Goal: Contribute content

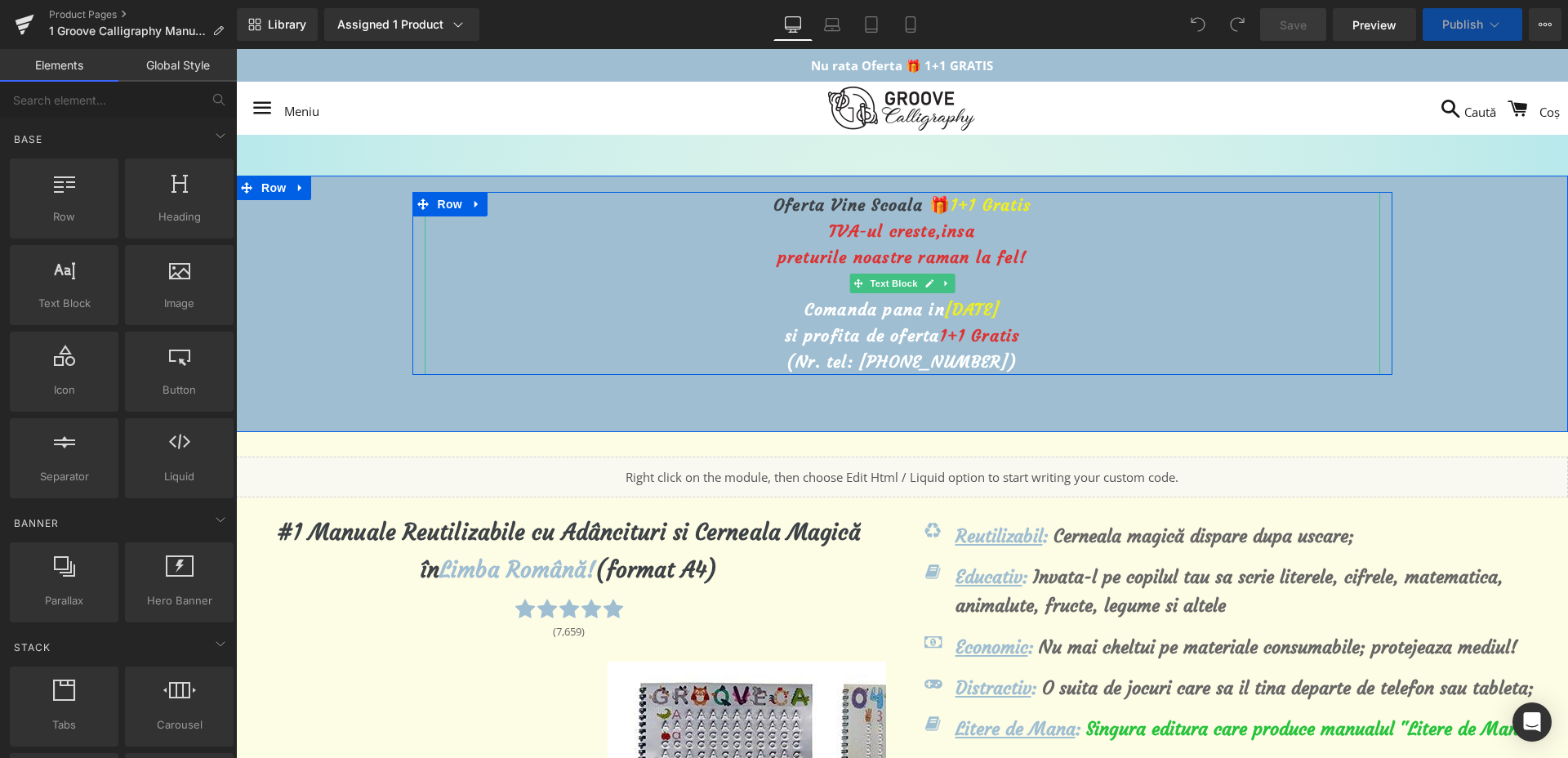
click at [945, 308] on span "[DATE]" at bounding box center [972, 309] width 55 height 21
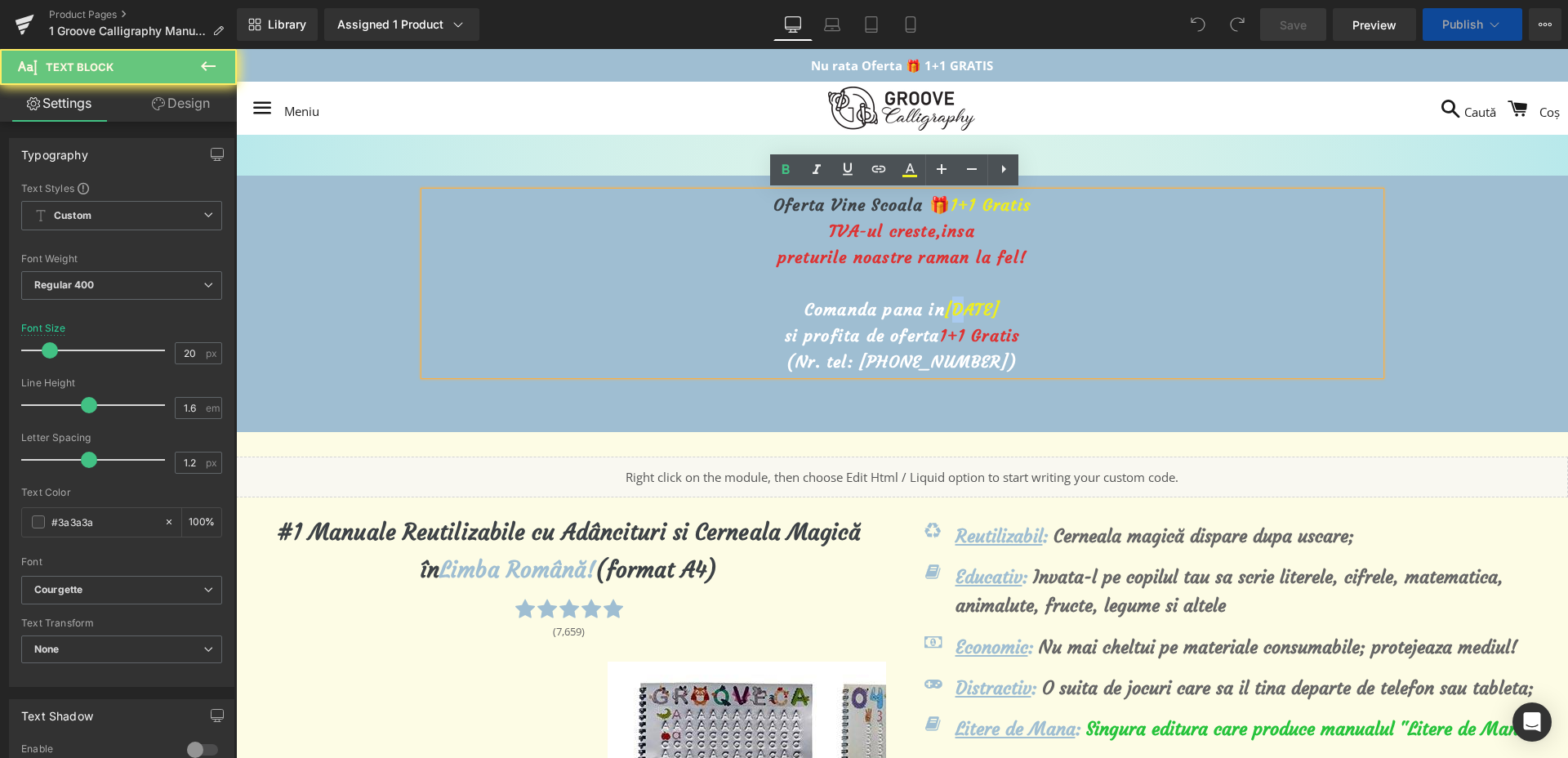
click at [945, 306] on span "[DATE]" at bounding box center [972, 309] width 55 height 21
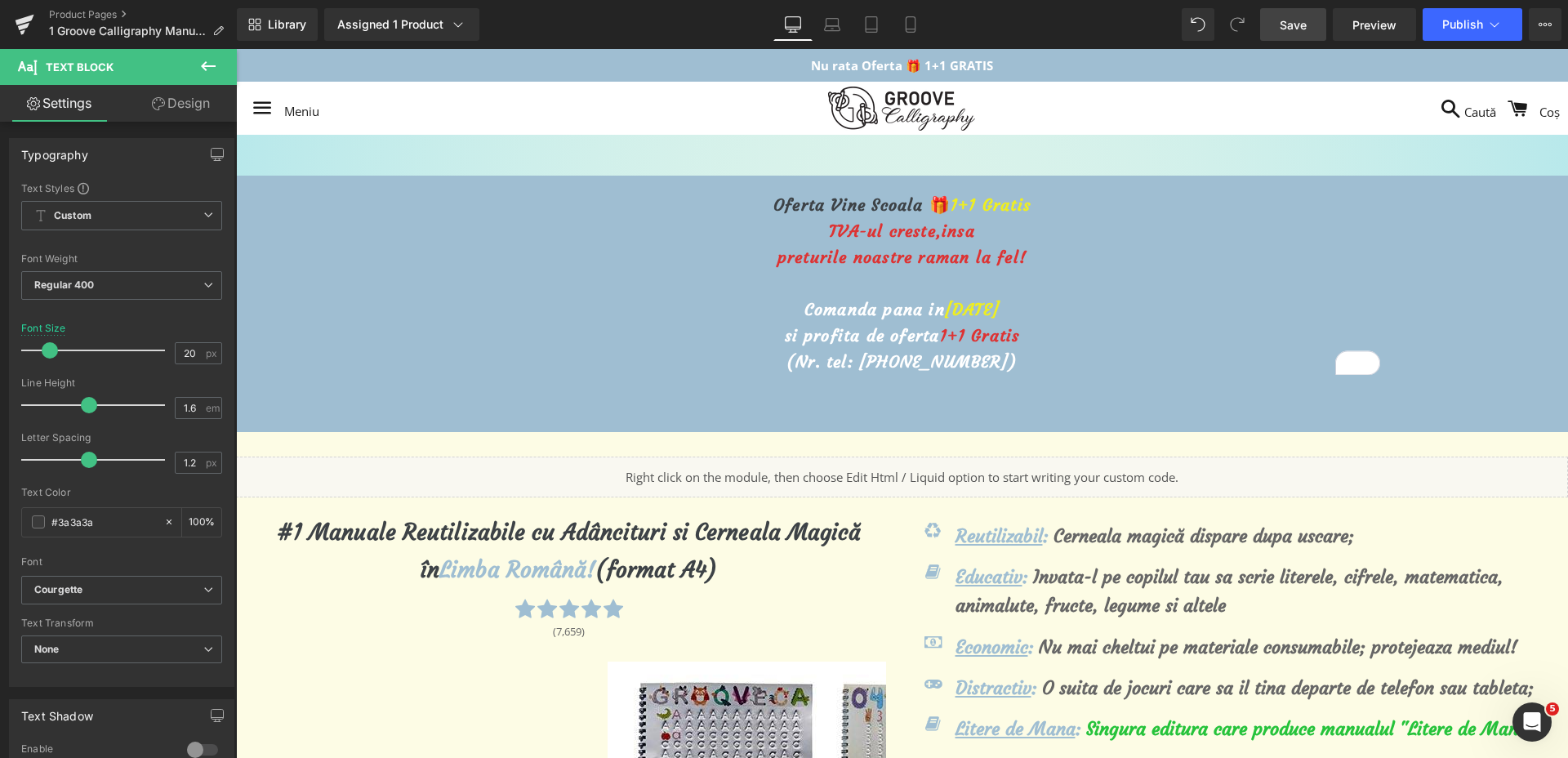
click at [1314, 17] on link "Save" at bounding box center [1293, 24] width 66 height 33
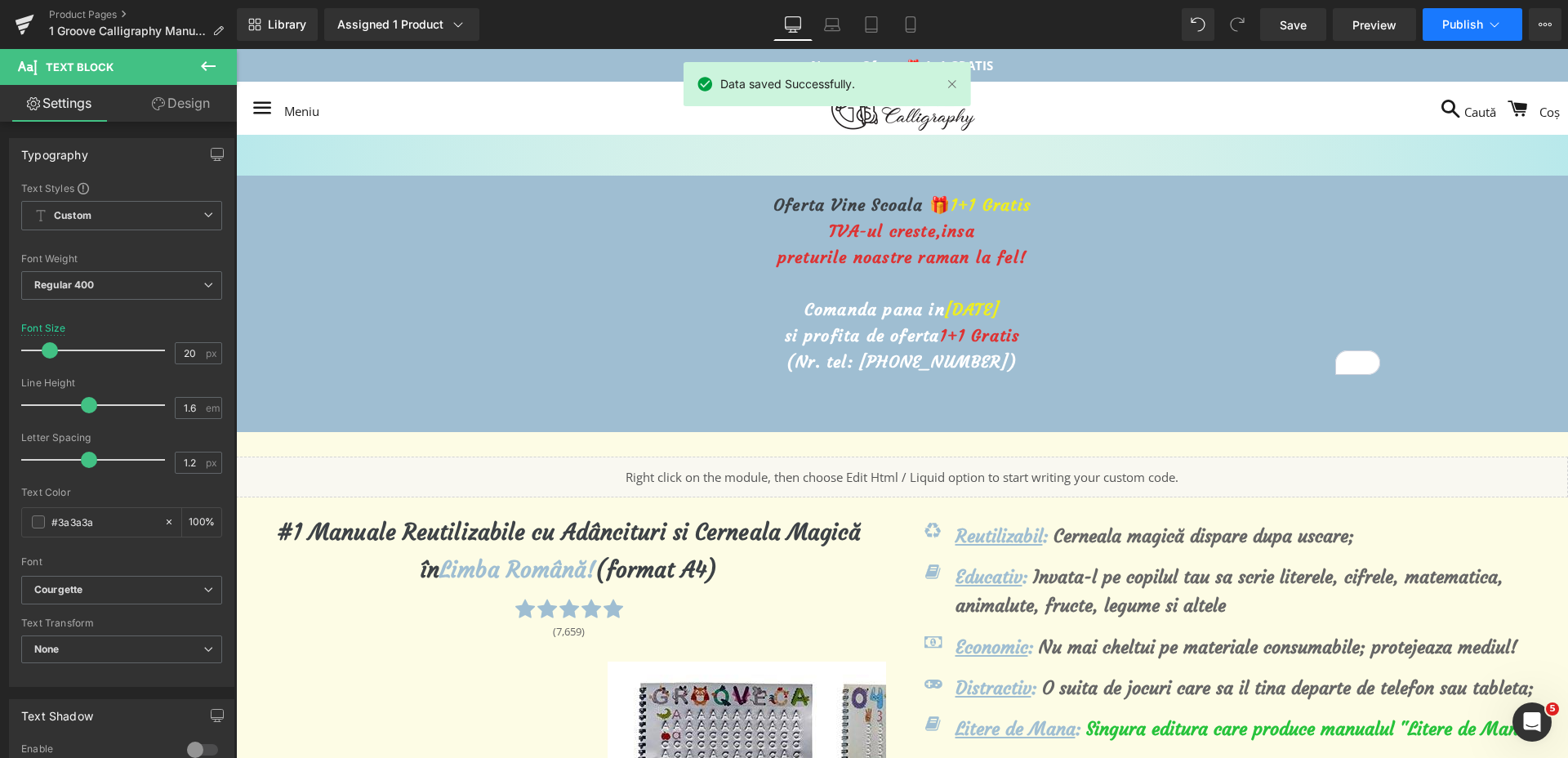
click at [1470, 31] on button "Publish" at bounding box center [1472, 24] width 100 height 33
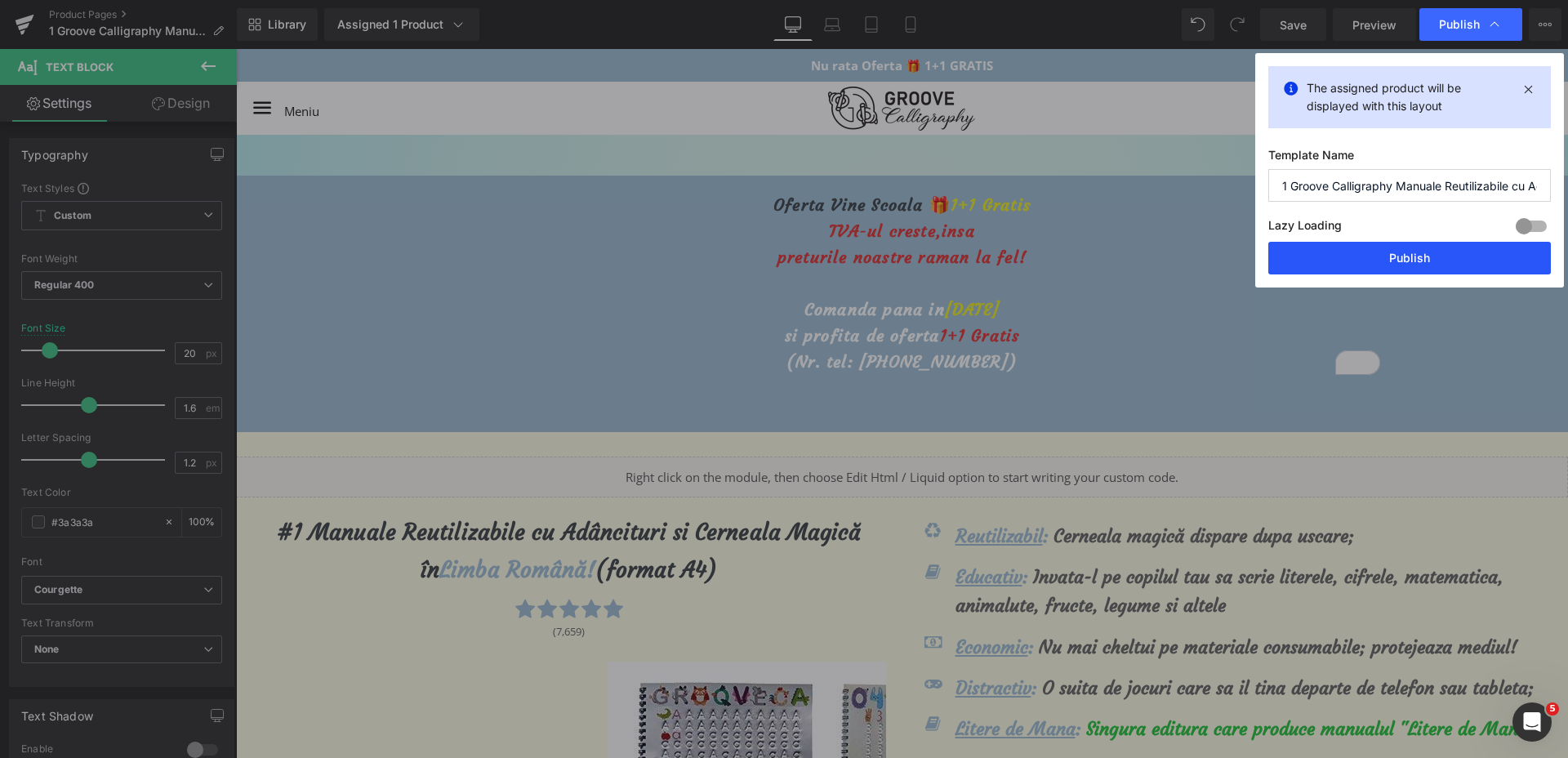
click at [1379, 266] on button "Publish" at bounding box center [1410, 258] width 283 height 33
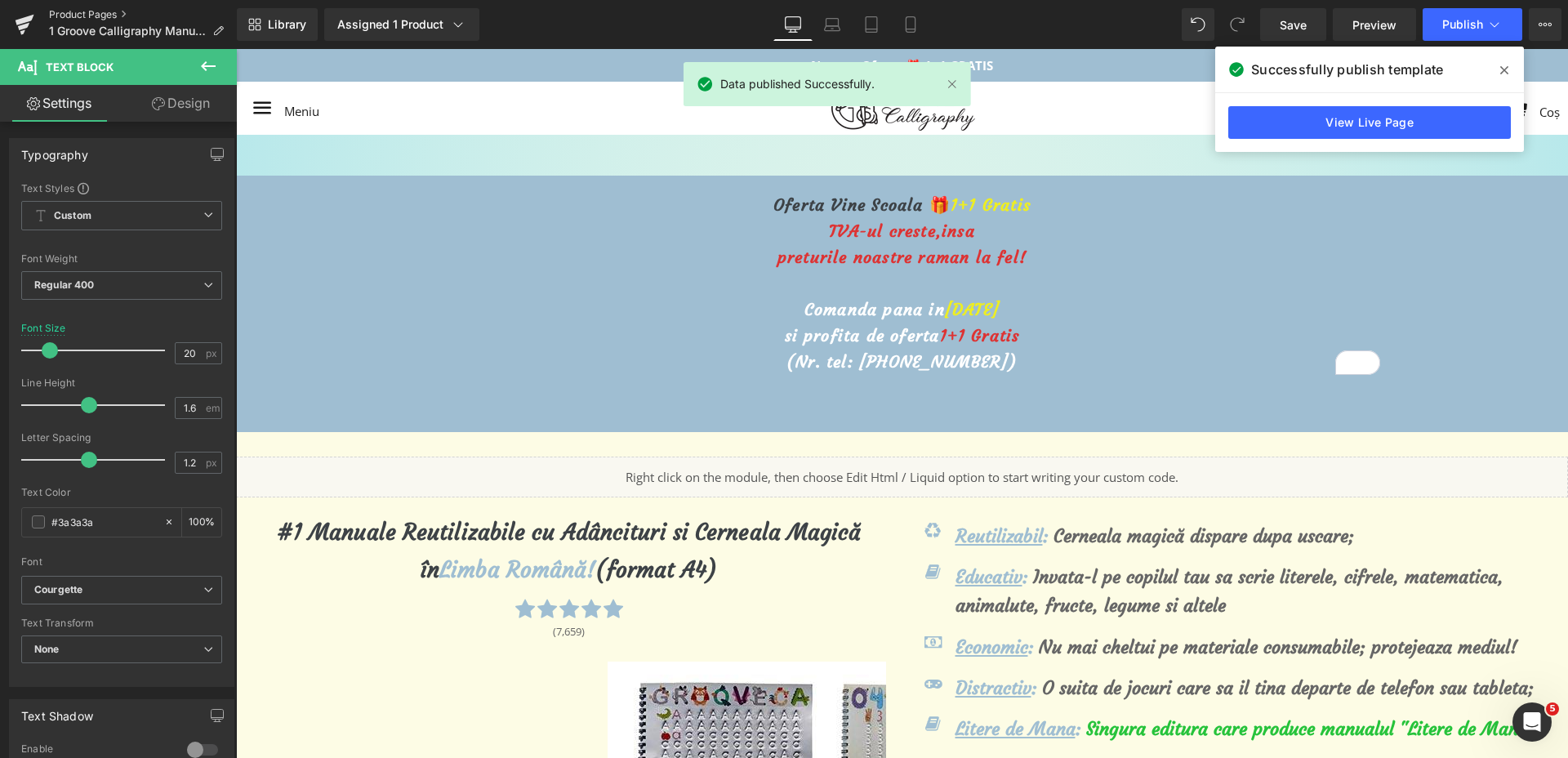
click at [66, 17] on link "Product Pages" at bounding box center [143, 14] width 188 height 13
